Goal: Information Seeking & Learning: Learn about a topic

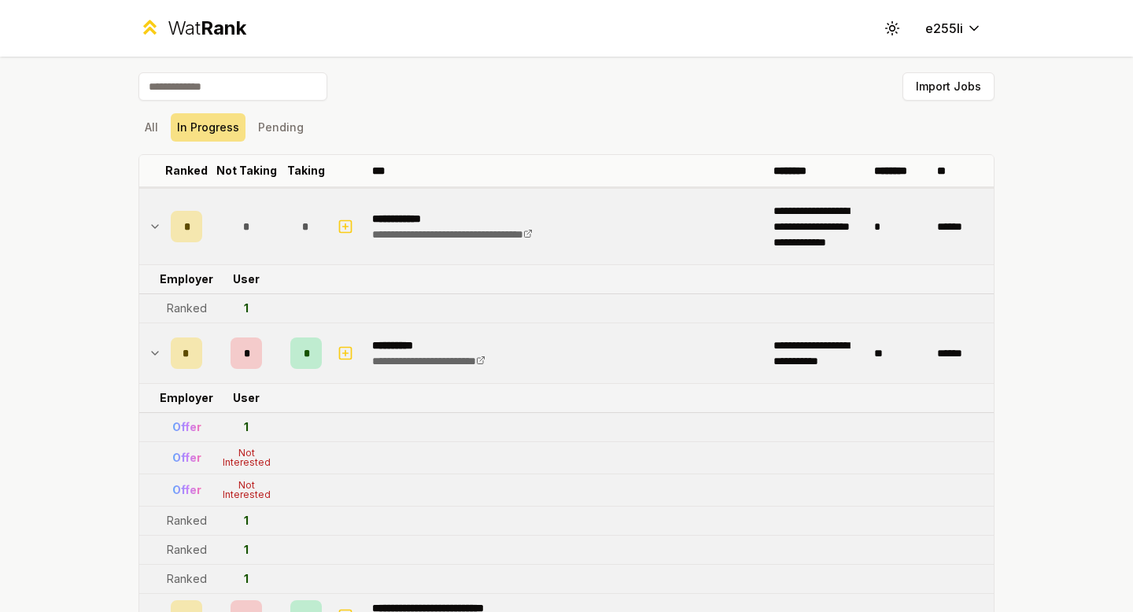
scroll to position [153, 0]
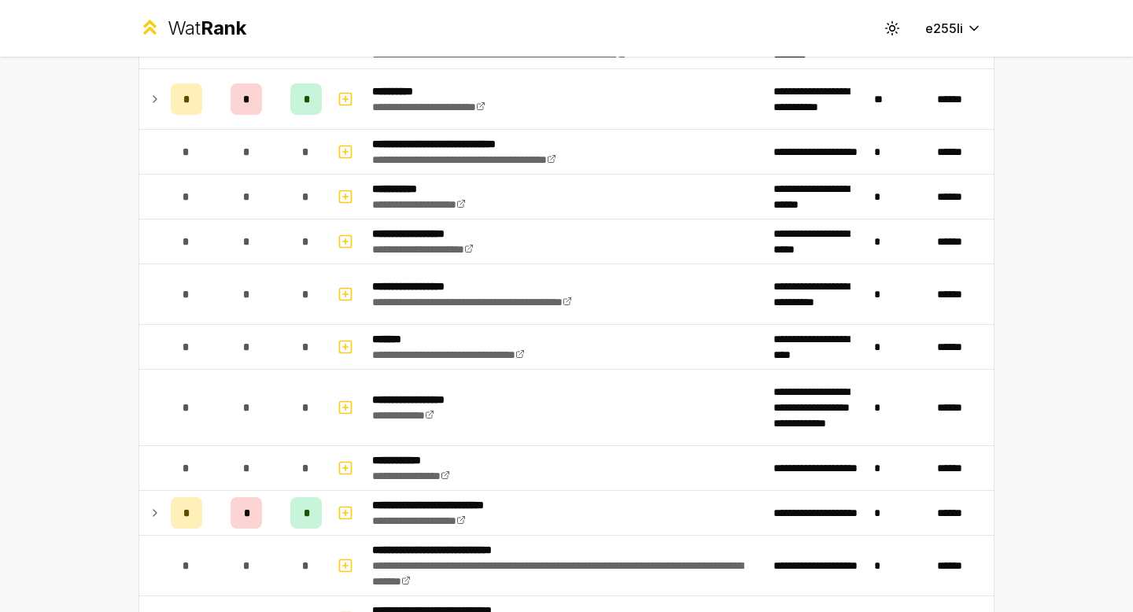
scroll to position [1217, 0]
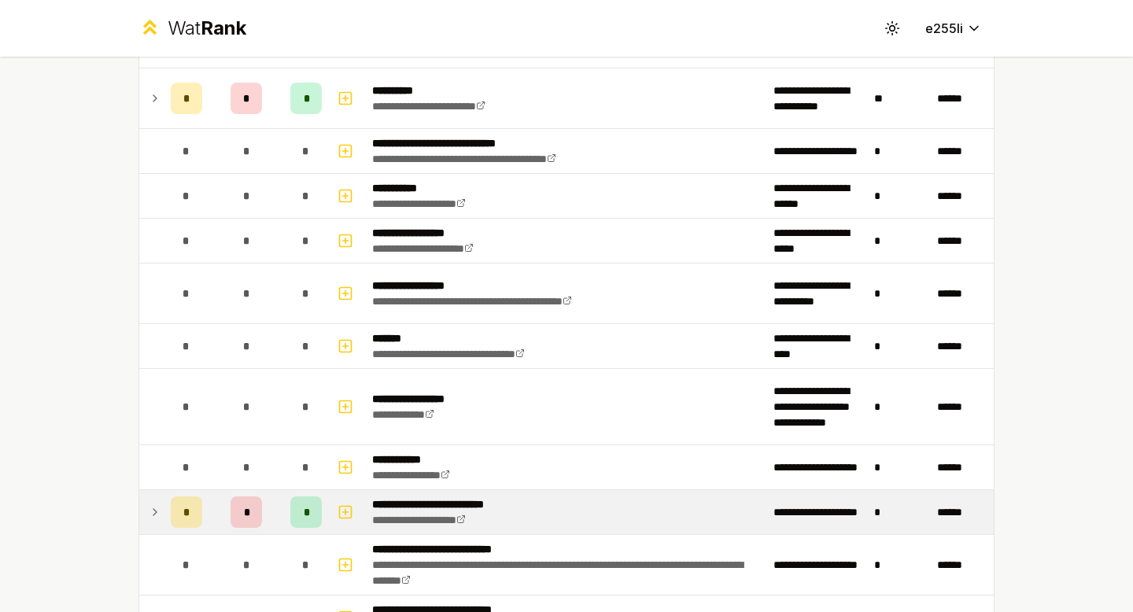
click at [152, 510] on icon at bounding box center [155, 512] width 13 height 19
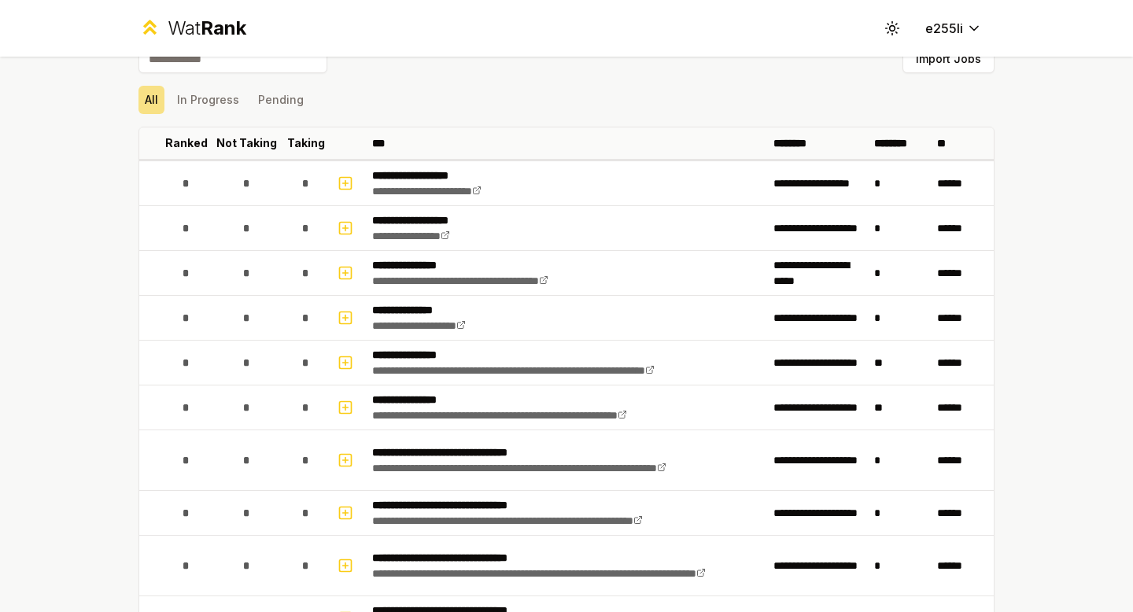
scroll to position [0, 0]
